Goal: Transaction & Acquisition: Book appointment/travel/reservation

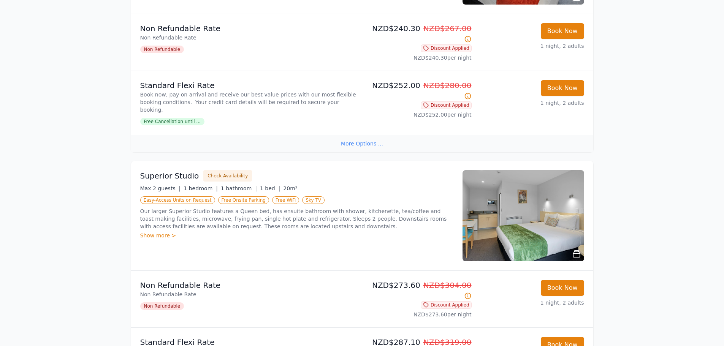
scroll to position [266, 0]
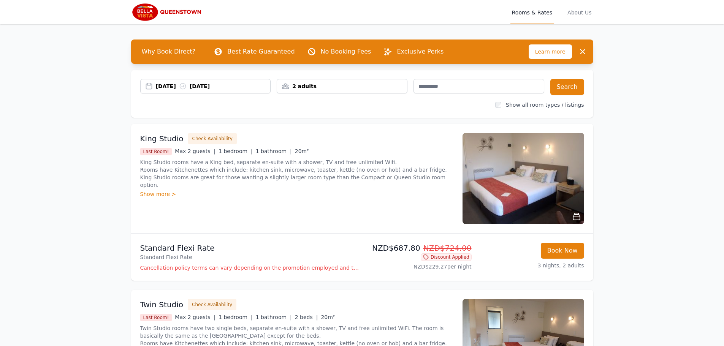
click at [187, 83] on icon at bounding box center [183, 86] width 8 height 8
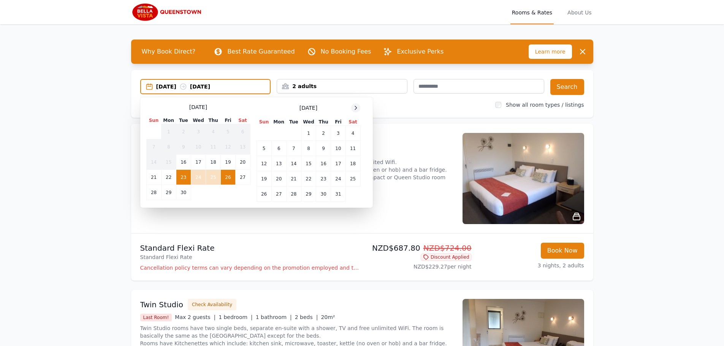
click at [357, 108] on icon at bounding box center [356, 107] width 2 height 3
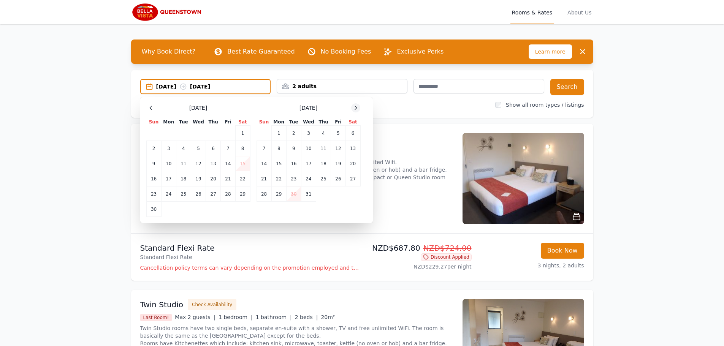
click at [357, 108] on icon at bounding box center [356, 107] width 2 height 3
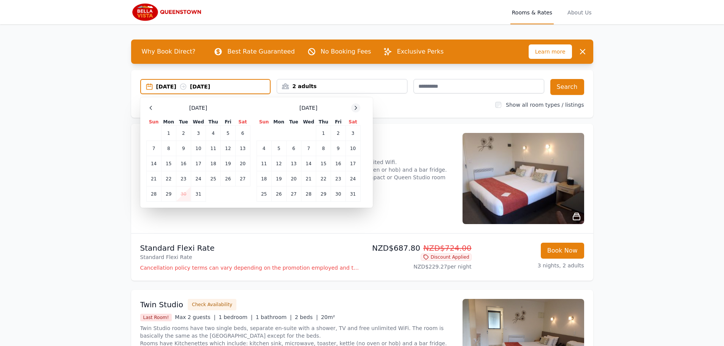
click at [357, 108] on icon at bounding box center [356, 107] width 2 height 3
click at [309, 181] on td "25" at bounding box center [308, 178] width 15 height 15
click at [335, 178] on td "27" at bounding box center [338, 178] width 14 height 15
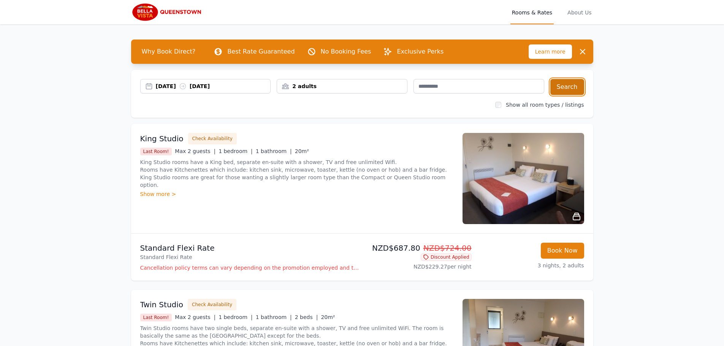
click at [571, 89] on button "Search" at bounding box center [567, 87] width 34 height 16
